Goal: Navigation & Orientation: Find specific page/section

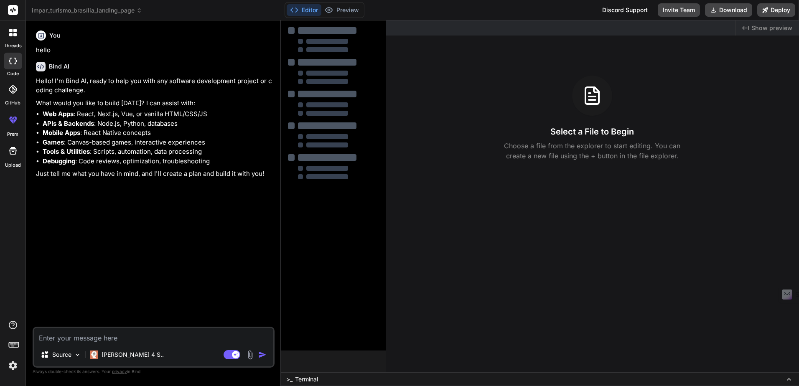
click at [102, 9] on span "impar_turismo_brasília_landing_page" at bounding box center [87, 10] width 110 height 8
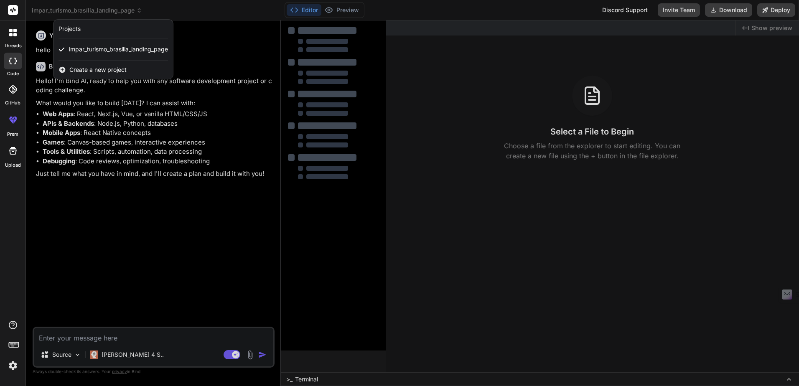
click at [48, 7] on div at bounding box center [399, 193] width 799 height 386
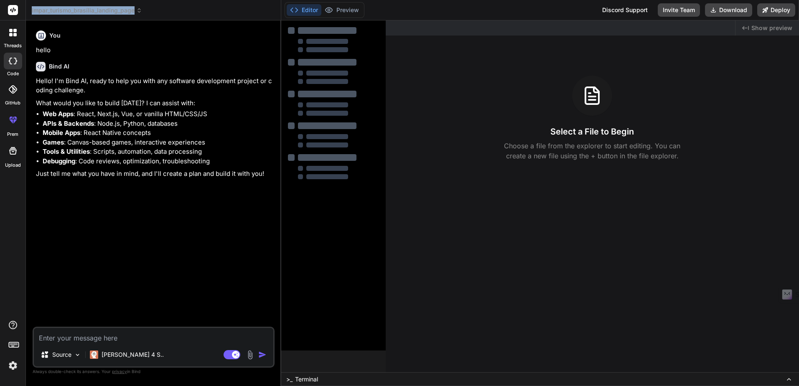
click at [48, 7] on span "impar_turismo_brasília_landing_page" at bounding box center [87, 10] width 110 height 8
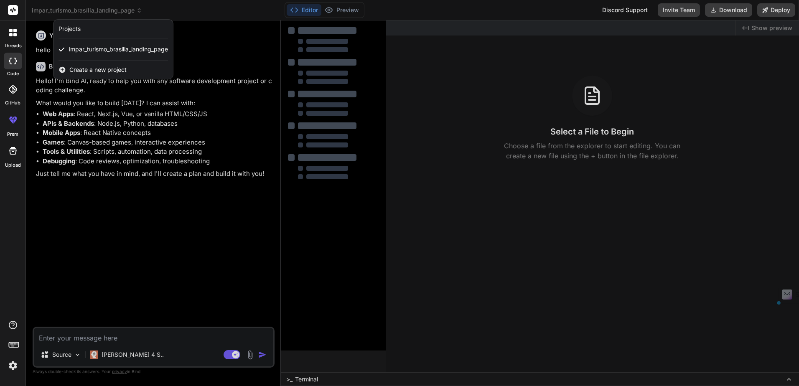
drag, startPoint x: 48, startPoint y: 7, endPoint x: 159, endPoint y: 129, distance: 164.4
click at [159, 129] on div at bounding box center [399, 193] width 799 height 386
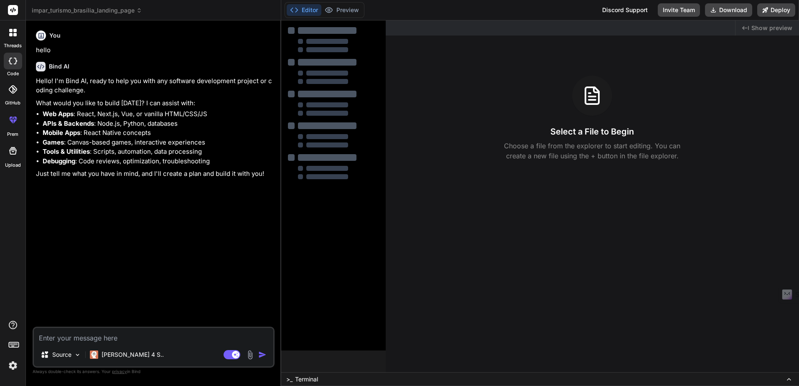
click at [11, 31] on icon at bounding box center [10, 30] width 3 height 3
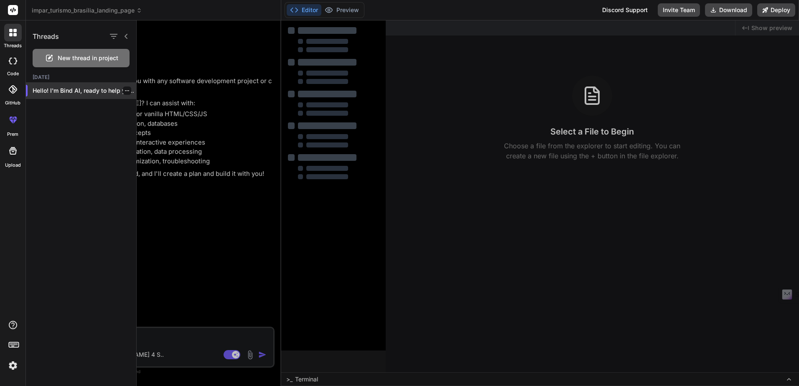
click at [125, 91] on icon "button" at bounding box center [127, 90] width 4 height 1
click at [69, 92] on p "Hello! I'm Bind AI, ready to help you wi..." at bounding box center [85, 90] width 104 height 8
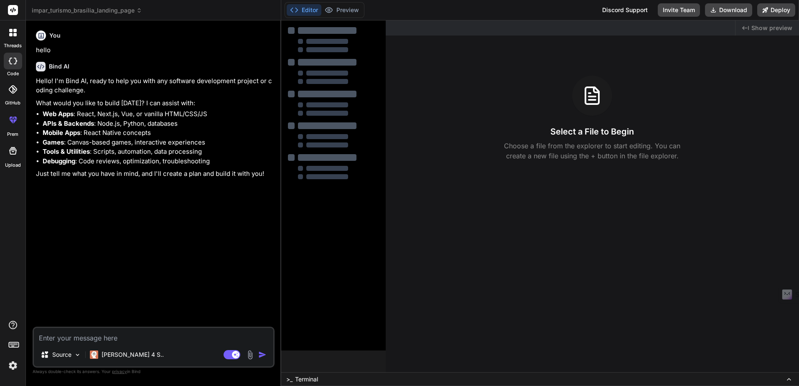
click at [177, 120] on li "APIs & Backends : Node.js, Python, databases" at bounding box center [158, 124] width 230 height 10
click at [11, 34] on icon at bounding box center [10, 34] width 3 height 3
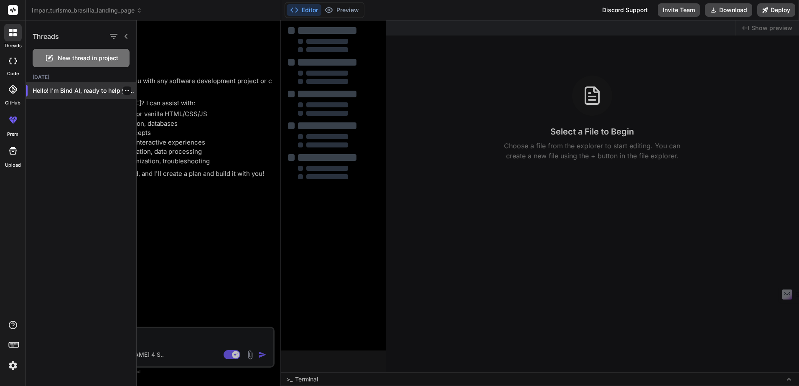
click at [68, 91] on p "Hello! I'm Bind AI, ready to help you wi..." at bounding box center [85, 90] width 104 height 8
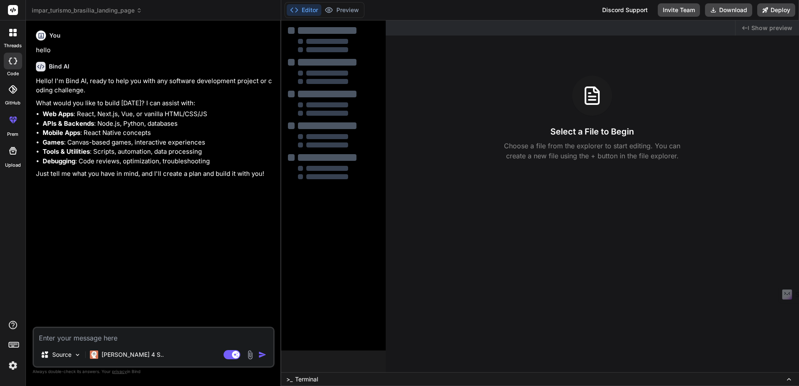
click at [20, 30] on div at bounding box center [13, 33] width 18 height 18
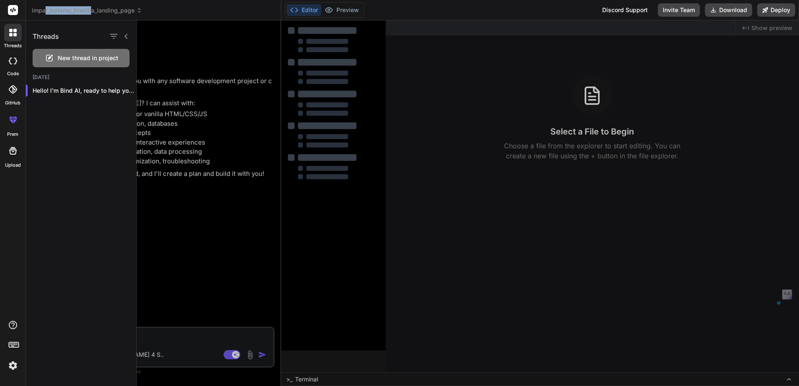
drag, startPoint x: 91, startPoint y: 13, endPoint x: 44, endPoint y: 14, distance: 46.8
click at [44, 14] on span "impar_turismo_brasília_landing_page" at bounding box center [87, 10] width 110 height 8
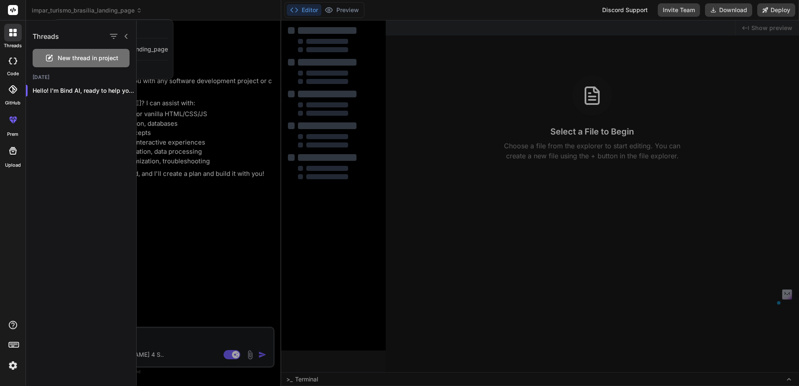
click at [46, 13] on div at bounding box center [399, 193] width 799 height 386
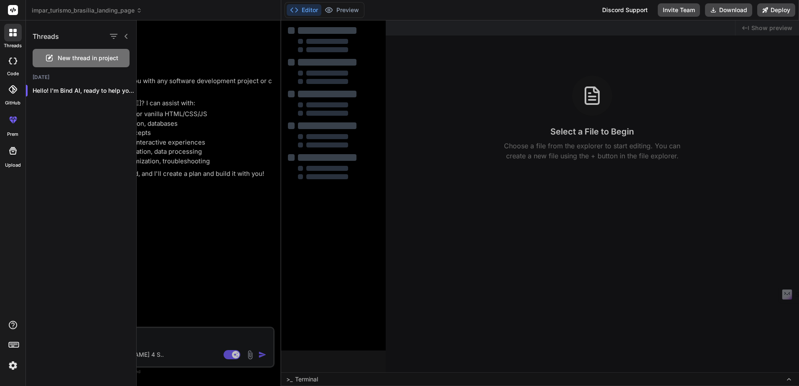
click at [44, 11] on span "impar_turismo_brasília_landing_page" at bounding box center [87, 10] width 110 height 8
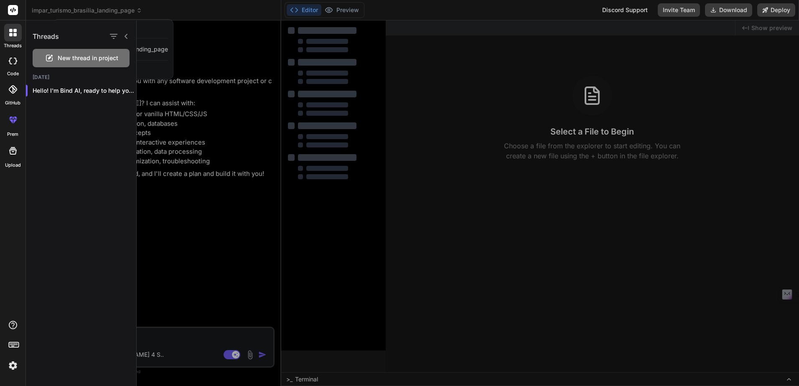
click at [44, 11] on div at bounding box center [399, 193] width 799 height 386
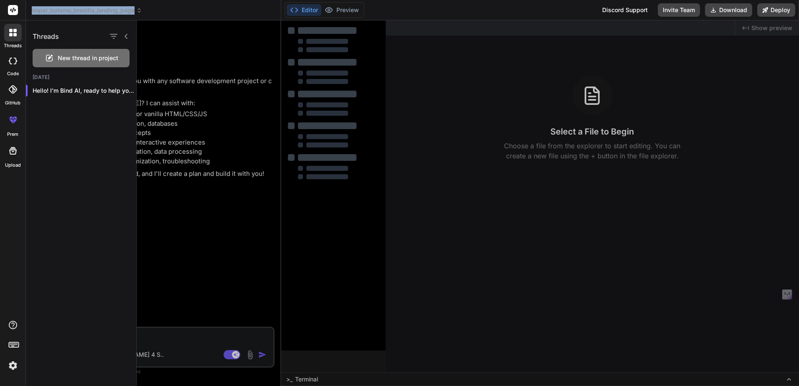
click at [44, 11] on span "impar_turismo_brasília_landing_page" at bounding box center [87, 10] width 110 height 8
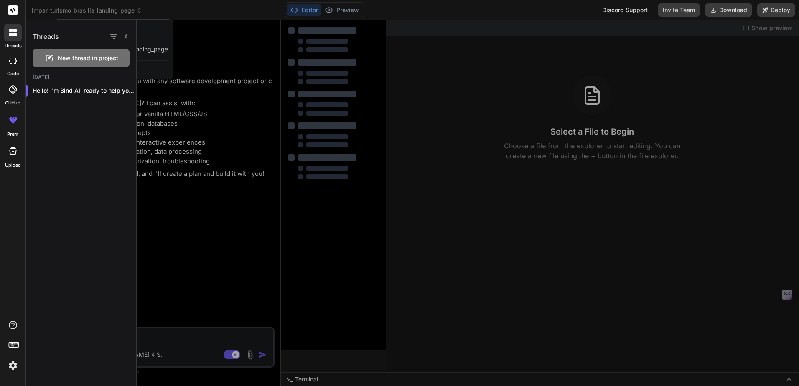
drag, startPoint x: 44, startPoint y: 11, endPoint x: 178, endPoint y: 7, distance: 134.6
click at [178, 7] on div at bounding box center [399, 193] width 799 height 386
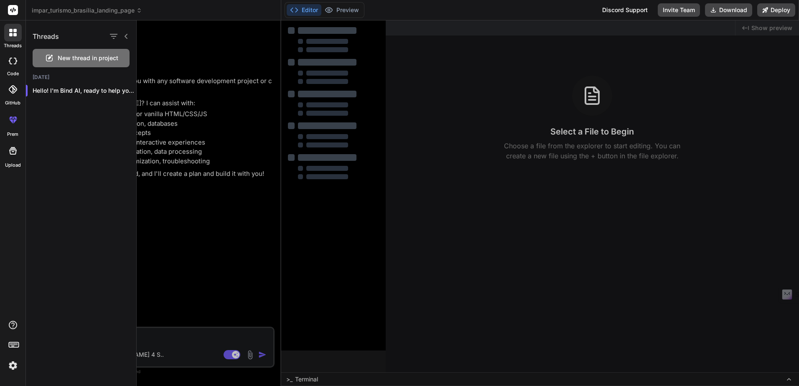
click at [185, 57] on div at bounding box center [468, 203] width 662 height 366
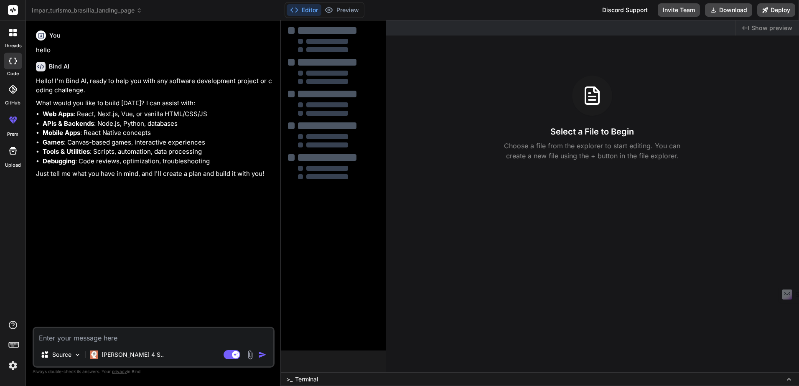
click at [66, 9] on span "impar_turismo_brasília_landing_page" at bounding box center [87, 10] width 110 height 8
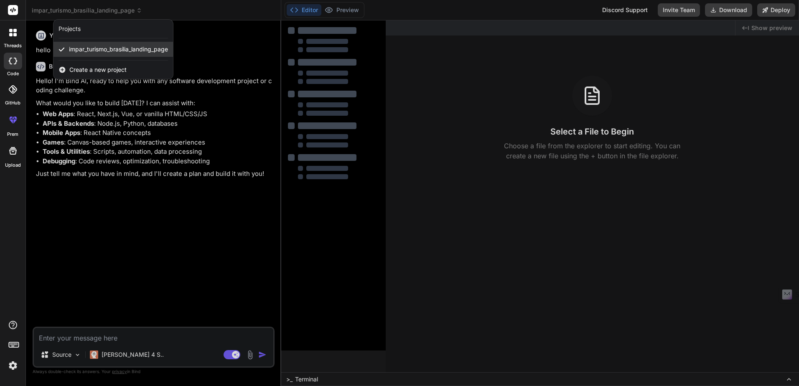
click at [73, 48] on span "impar_turismo_brasília_landing_page" at bounding box center [118, 49] width 99 height 8
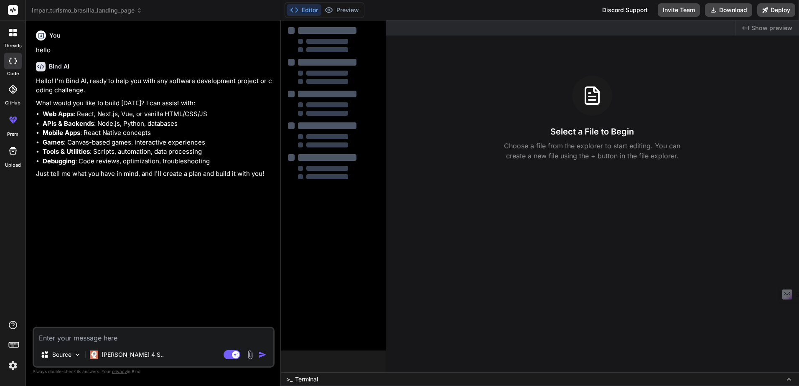
click at [66, 12] on span "impar_turismo_brasília_landing_page" at bounding box center [87, 10] width 110 height 8
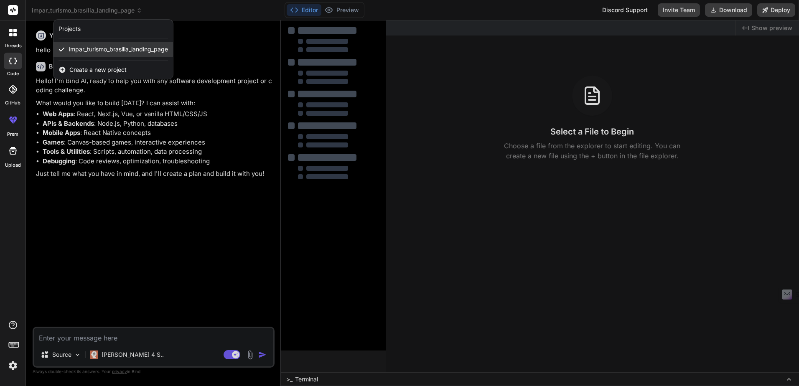
click at [83, 53] on div "impar_turismo_brasília_landing_page" at bounding box center [112, 49] width 119 height 15
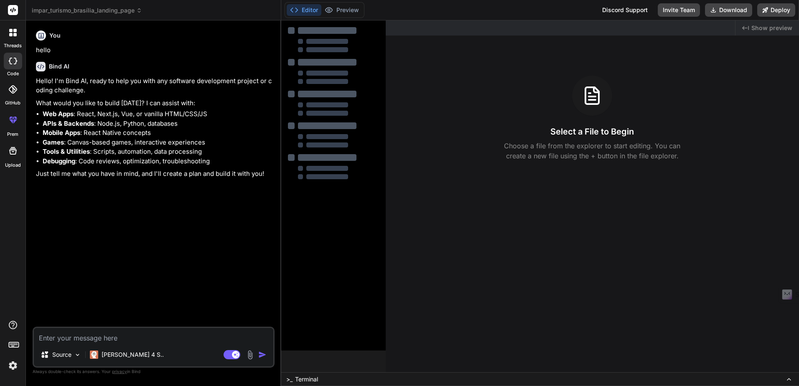
click at [83, 53] on p "hello" at bounding box center [154, 51] width 237 height 10
click at [63, 9] on span "impar_turismo_brasília_landing_page" at bounding box center [87, 10] width 110 height 8
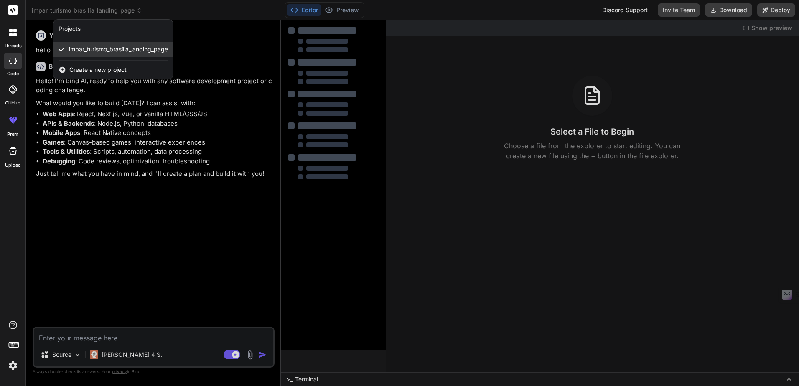
click at [72, 49] on span "impar_turismo_brasília_landing_page" at bounding box center [118, 49] width 99 height 8
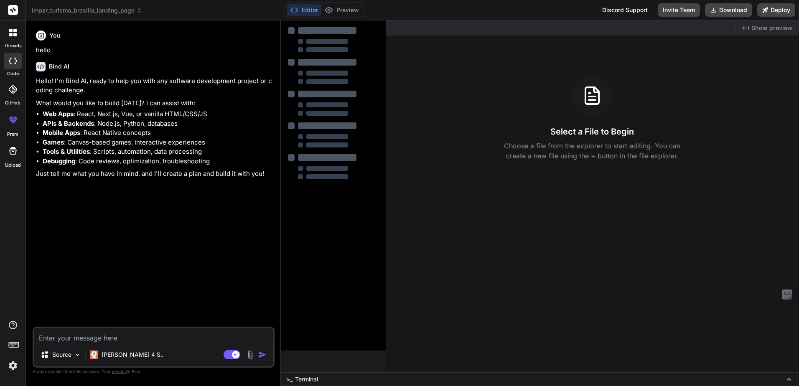
click at [87, 10] on span "impar_turismo_brasília_landing_page" at bounding box center [87, 10] width 110 height 8
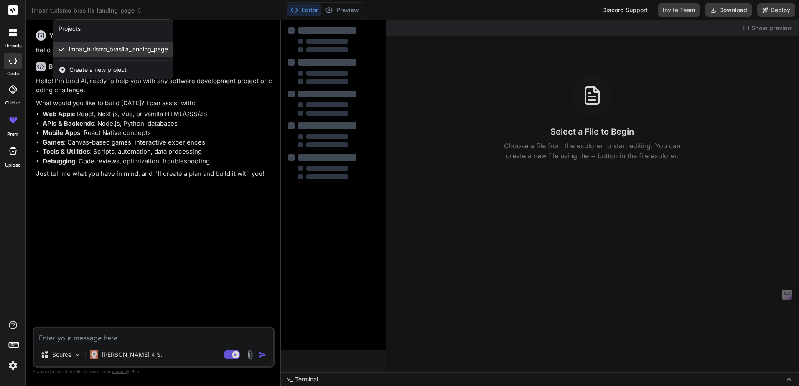
click at [92, 48] on span "impar_turismo_brasília_landing_page" at bounding box center [118, 49] width 99 height 8
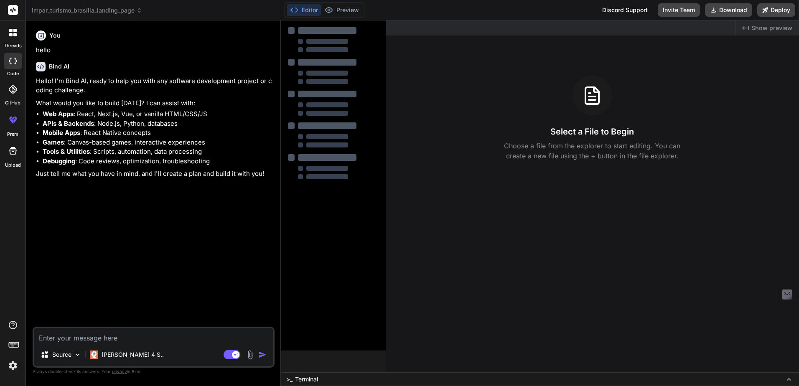
click at [94, 68] on div "Bind AI" at bounding box center [154, 67] width 237 height 10
click at [167, 136] on li "Mobile Apps : React Native concepts" at bounding box center [158, 133] width 230 height 10
click at [46, 306] on label "Documentation" at bounding box center [59, 306] width 41 height 8
click at [51, 318] on label "Blog" at bounding box center [45, 321] width 12 height 8
